Goal: Communication & Community: Connect with others

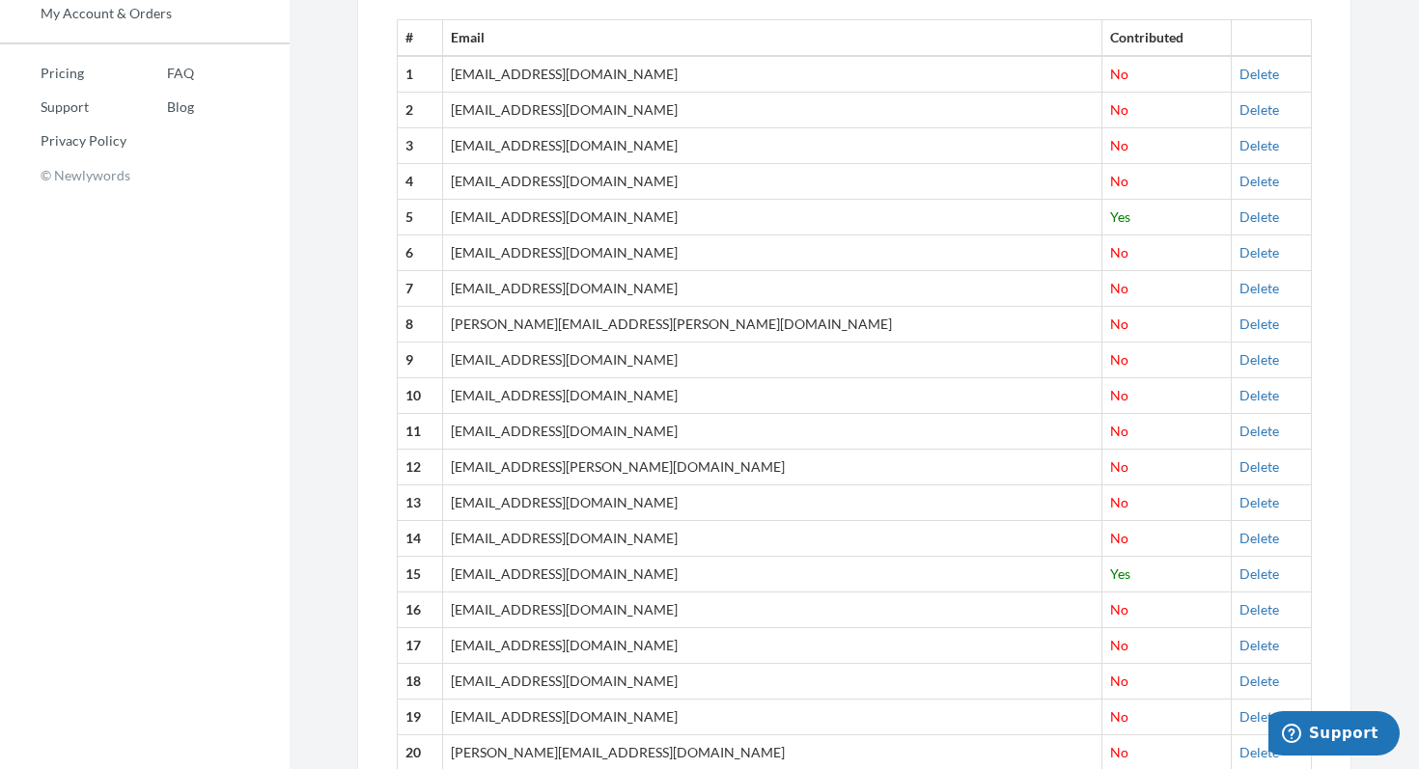
scroll to position [863, 0]
click at [1239, 111] on link "Delete" at bounding box center [1259, 107] width 40 height 16
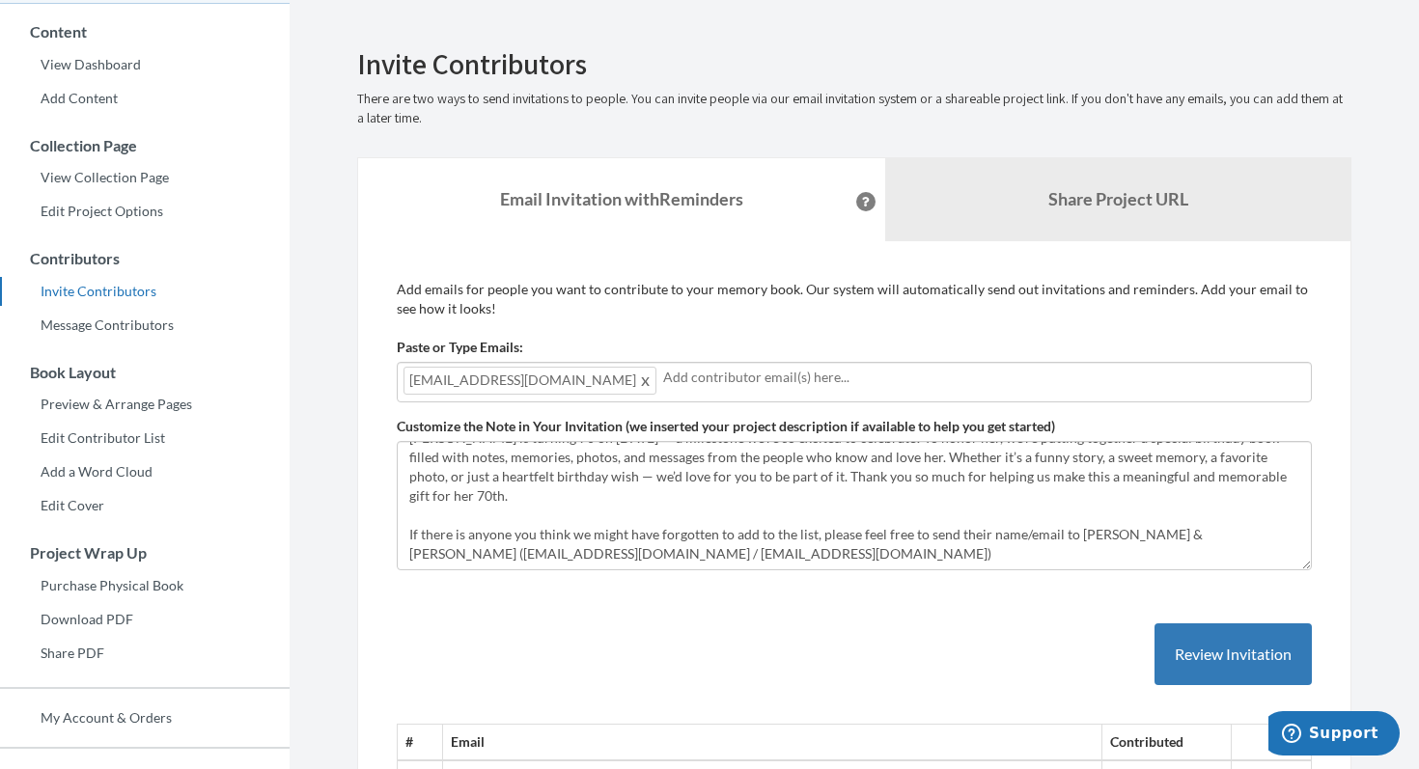
scroll to position [0, 0]
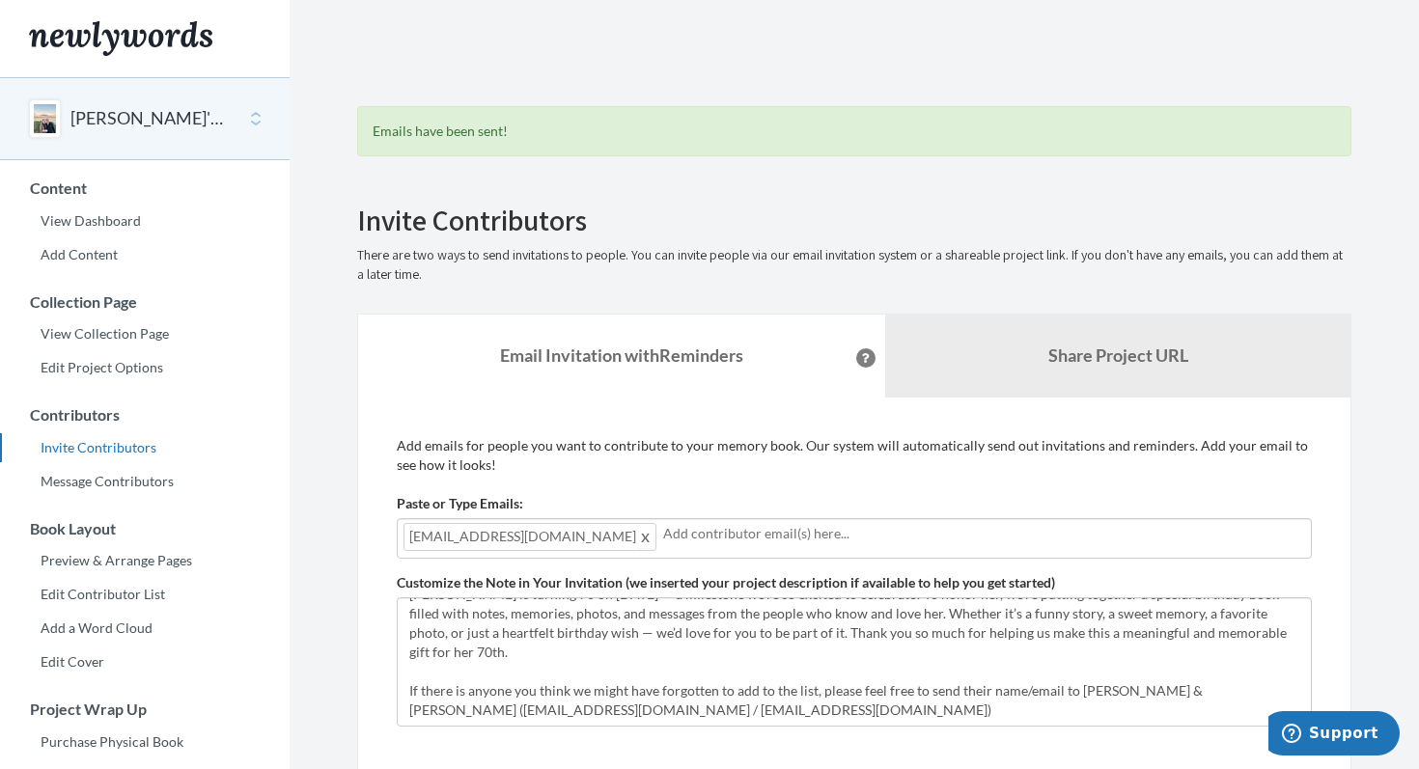
click at [639, 539] on span at bounding box center [646, 536] width 14 height 23
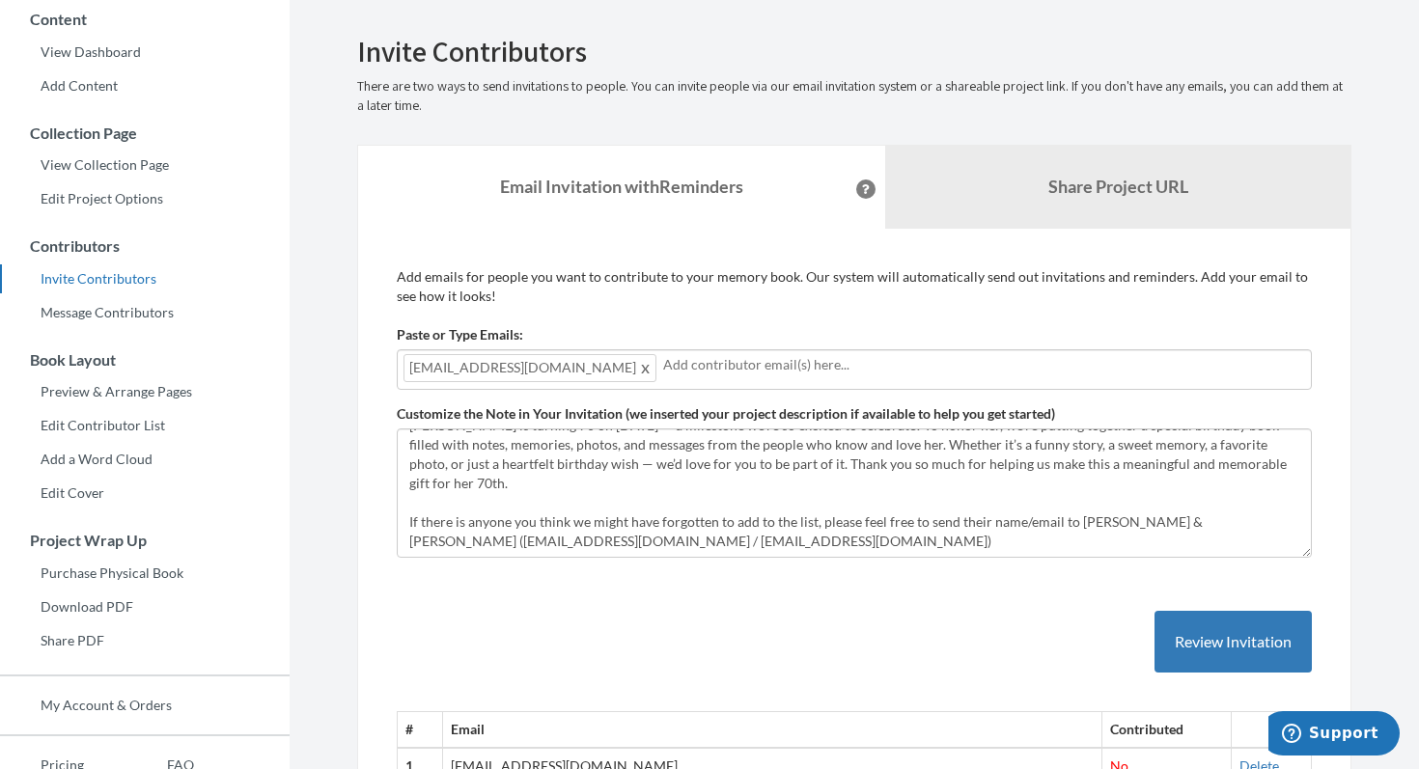
scroll to position [178, 0]
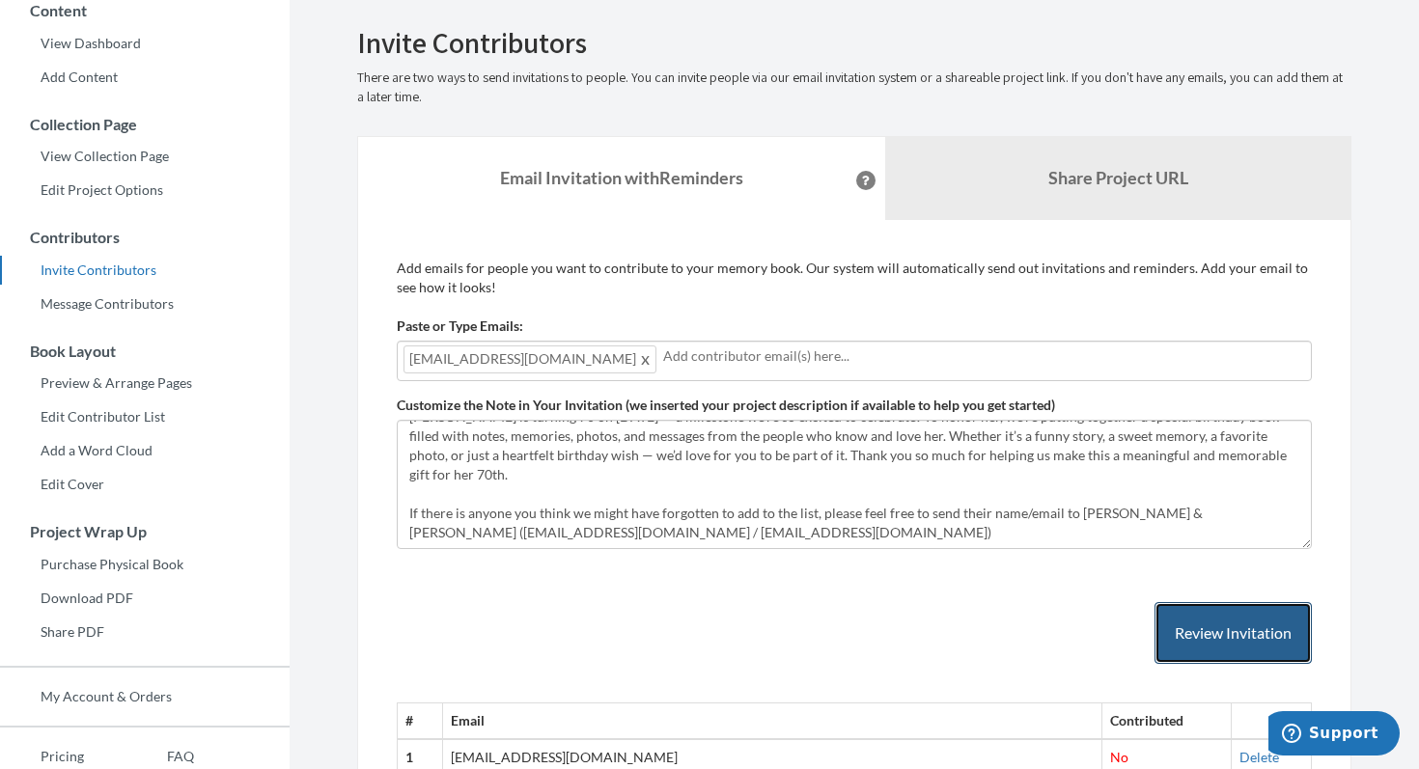
click at [1218, 624] on button "Review Invitation" at bounding box center [1232, 633] width 157 height 63
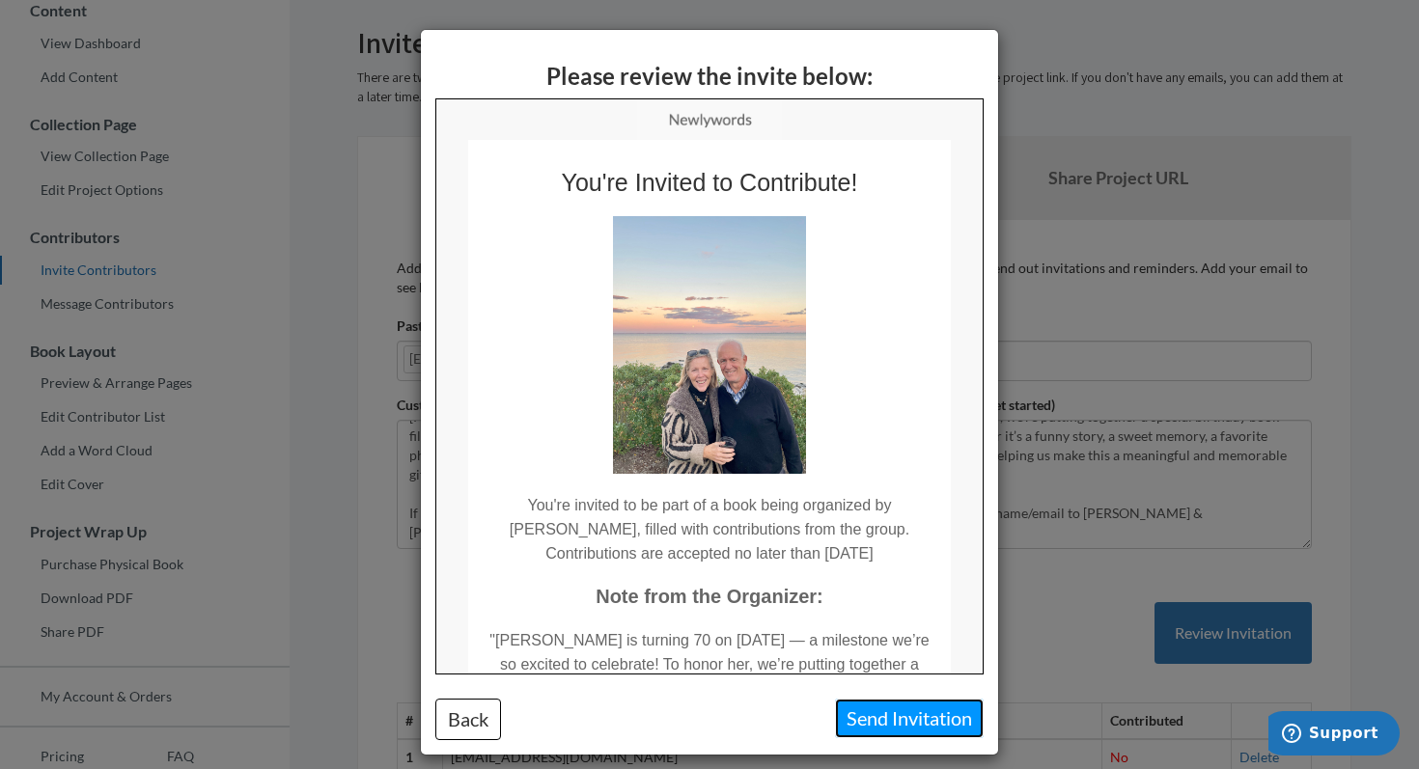
click at [899, 720] on button "Send Invitation" at bounding box center [909, 719] width 149 height 40
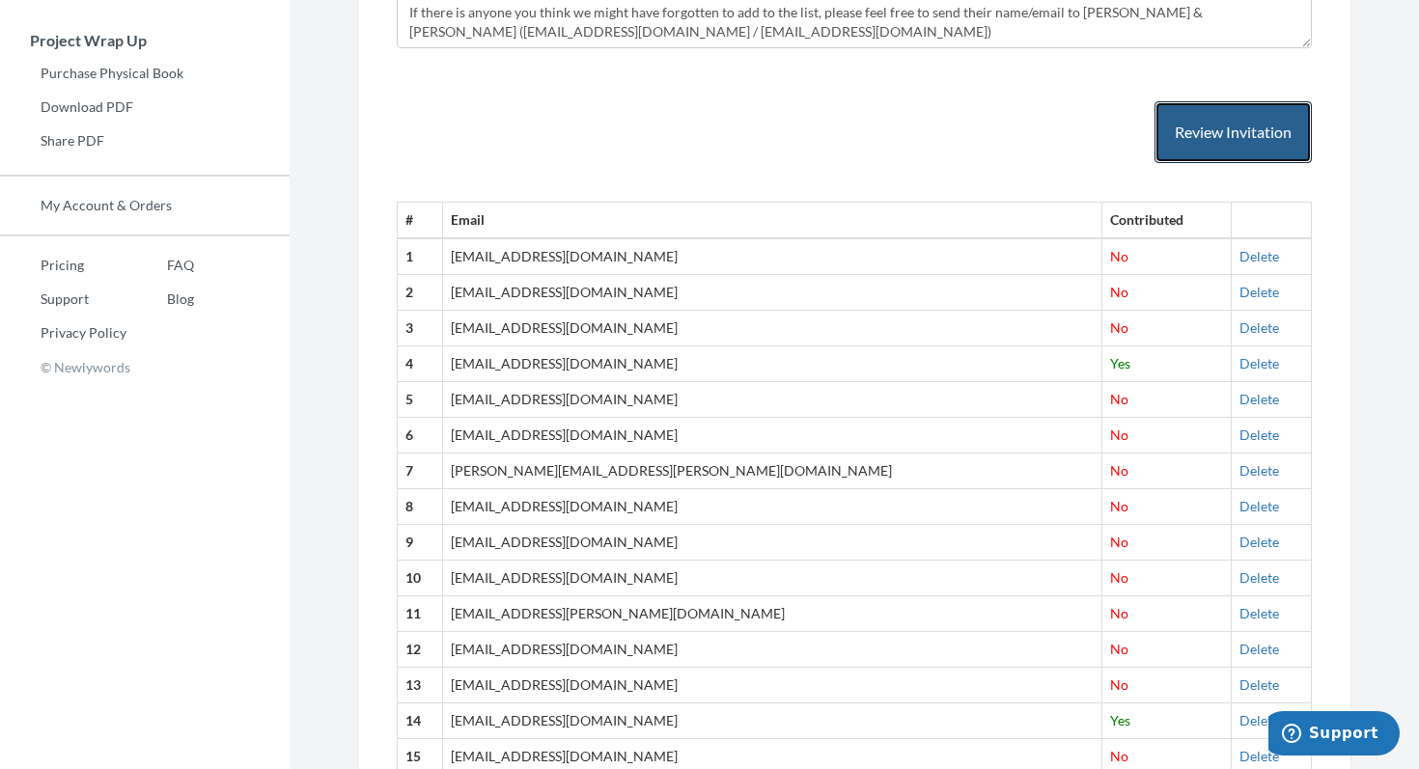
scroll to position [676, 0]
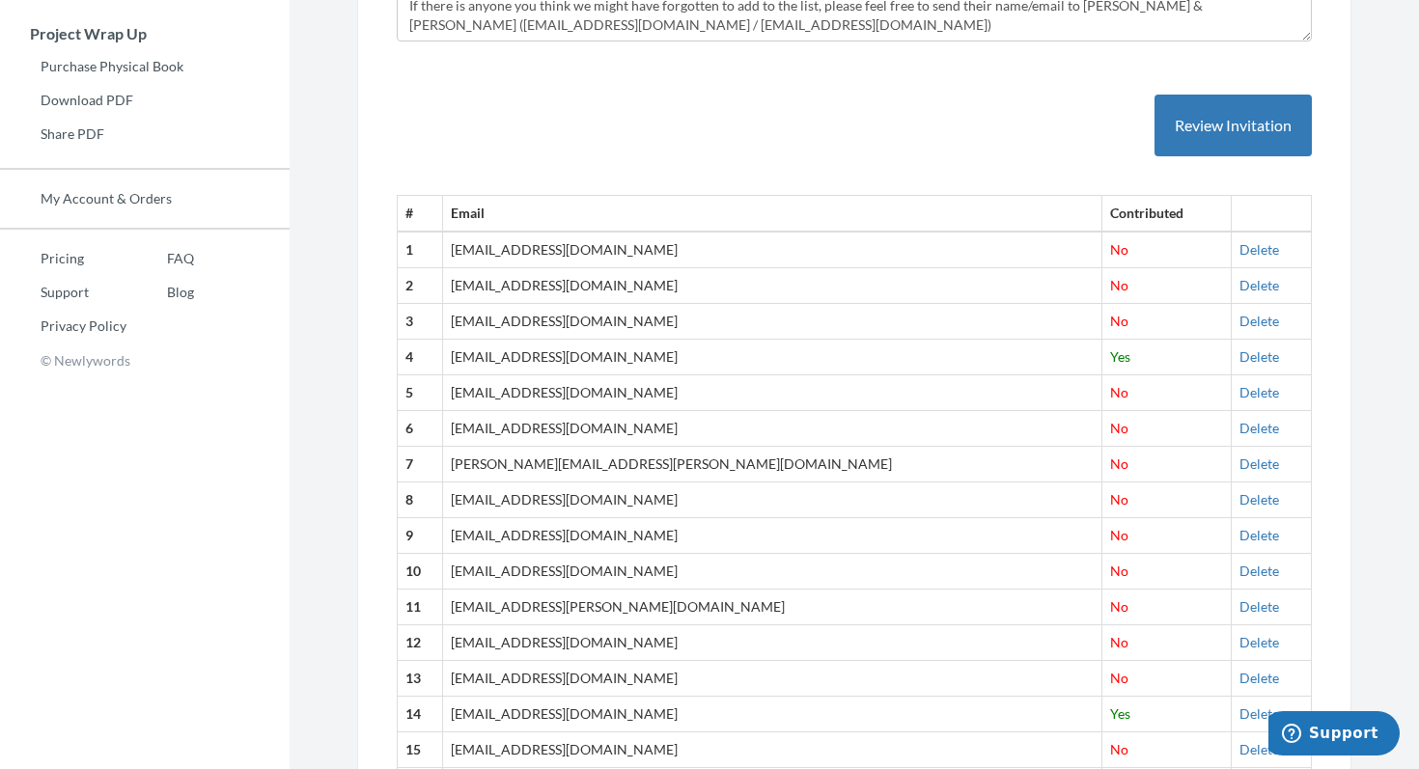
drag, startPoint x: 485, startPoint y: 245, endPoint x: 639, endPoint y: 298, distance: 163.3
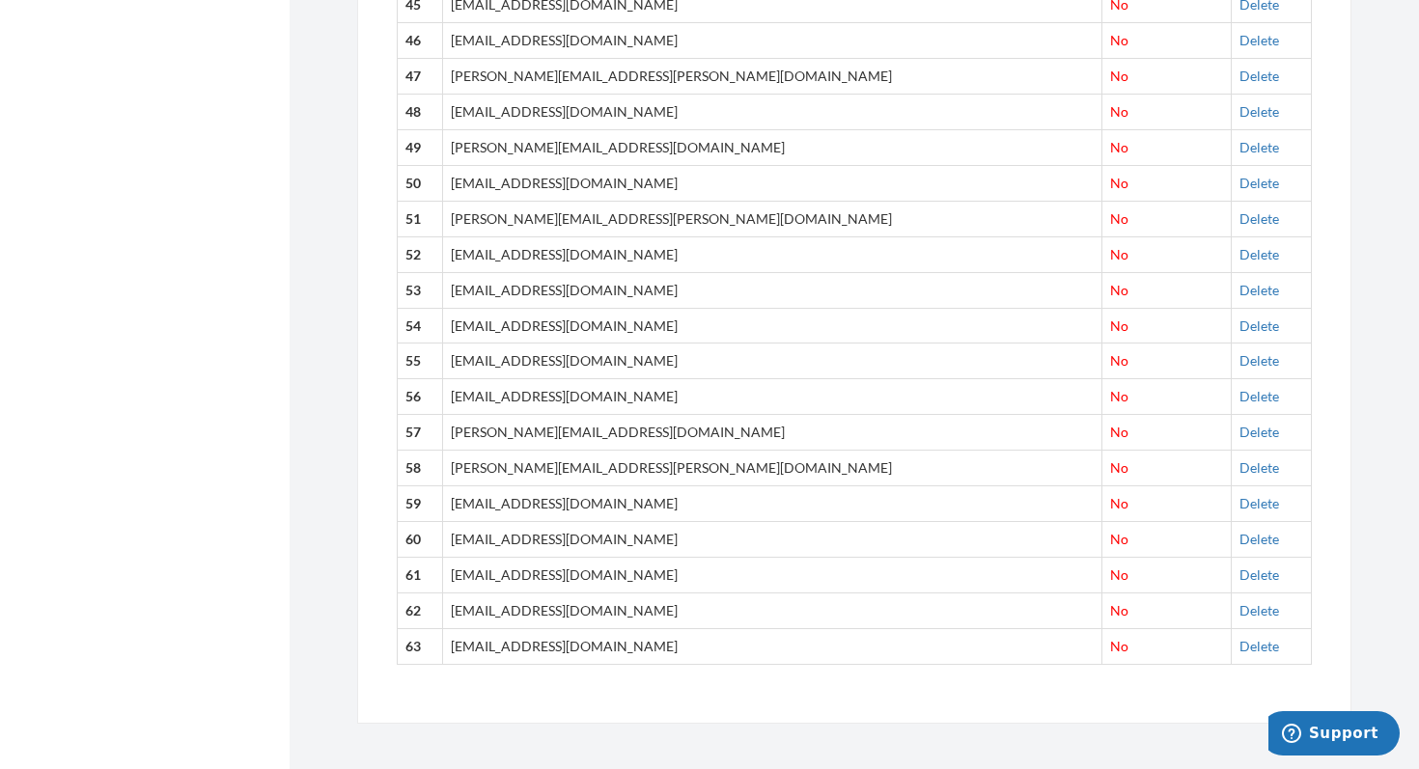
scroll to position [2506, 0]
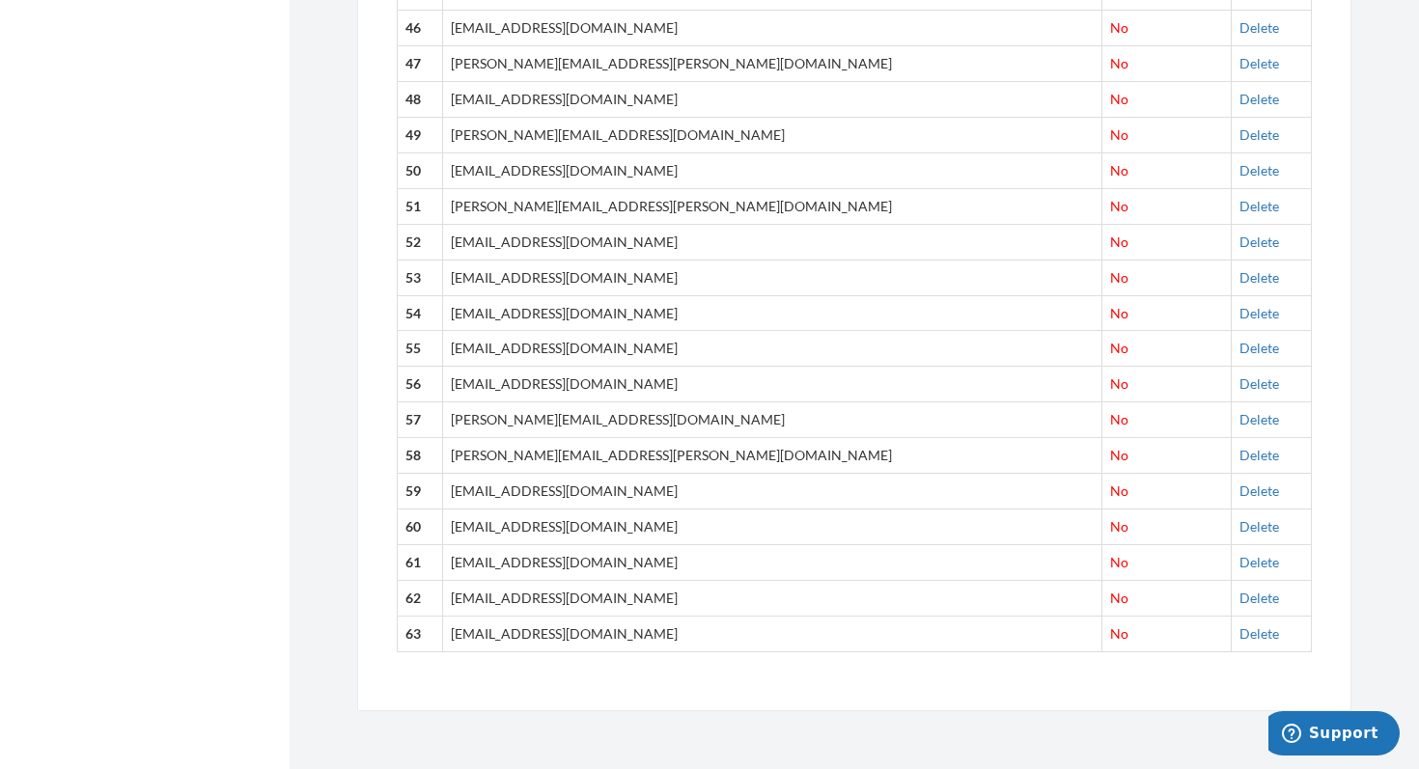
drag, startPoint x: 404, startPoint y: 214, endPoint x: 900, endPoint y: 641, distance: 653.6
click at [792, 481] on td "[EMAIL_ADDRESS][DOMAIN_NAME]" at bounding box center [772, 492] width 658 height 36
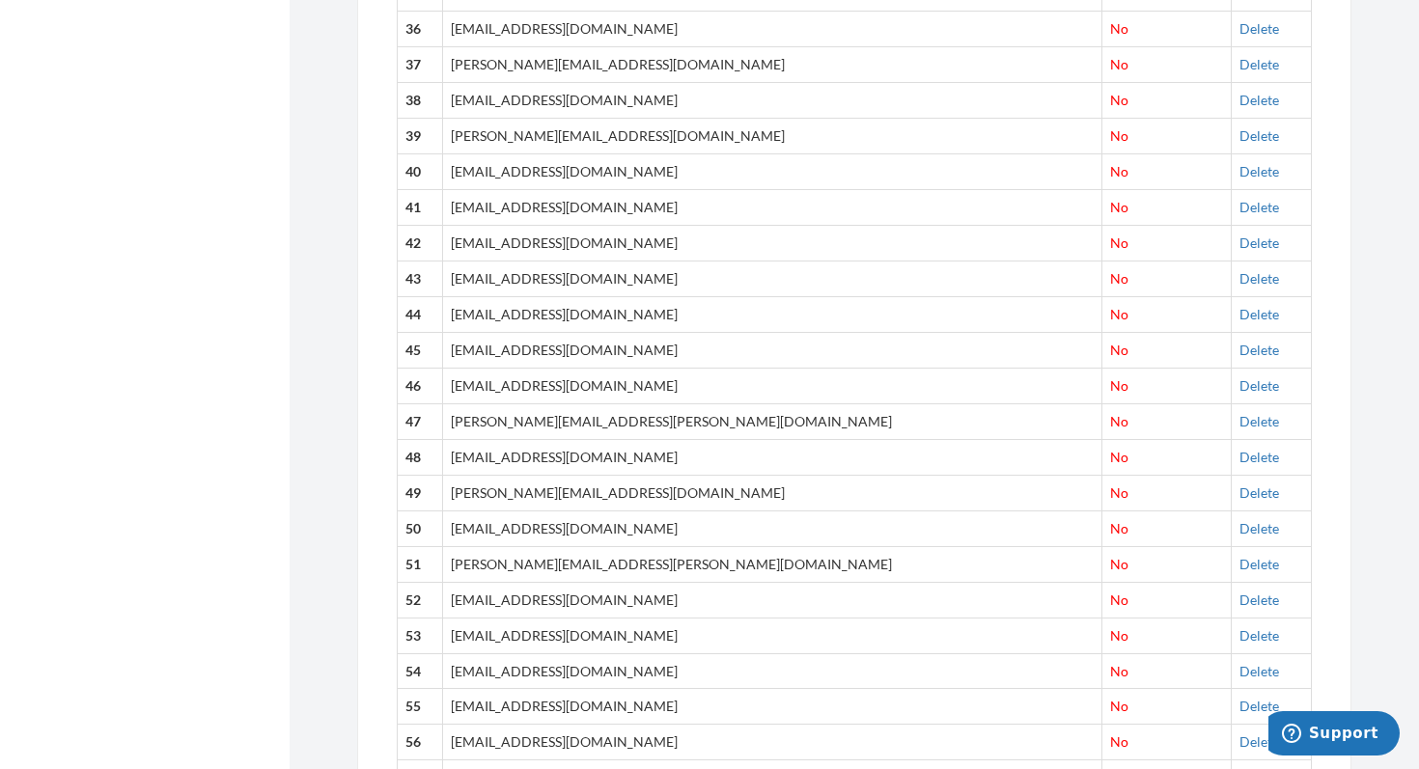
scroll to position [2457, 0]
